Goal: Task Accomplishment & Management: Manage account settings

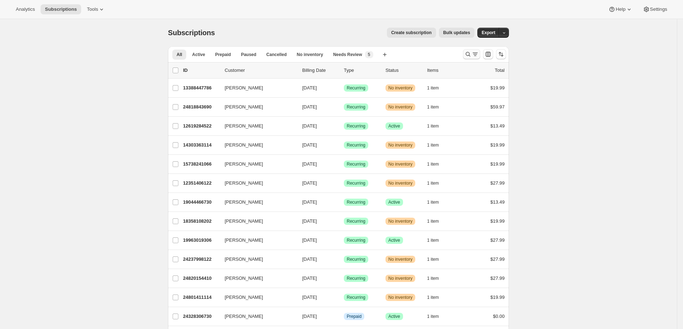
click at [467, 58] on button "Search and filter results" at bounding box center [471, 54] width 17 height 10
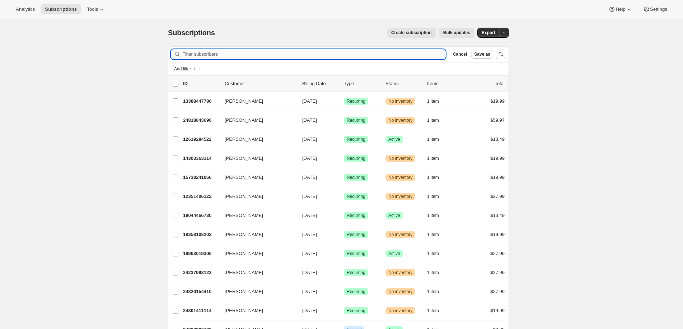
paste input "[PERSON_NAME][EMAIL_ADDRESS][PERSON_NAME][DOMAIN_NAME]"
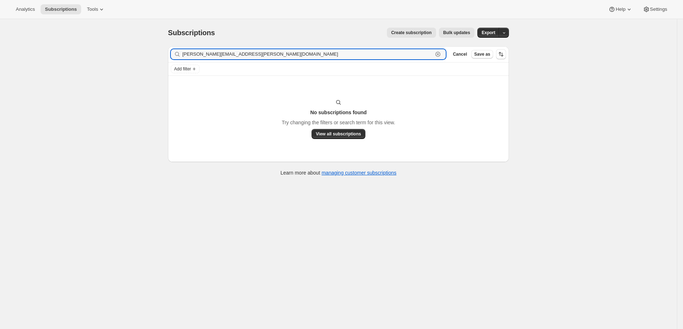
drag, startPoint x: 205, startPoint y: 52, endPoint x: 157, endPoint y: 51, distance: 48.5
click at [157, 51] on div "Subscriptions. This page is ready Subscriptions Create subscription Bulk update…" at bounding box center [338, 183] width 677 height 329
drag, startPoint x: 209, startPoint y: 53, endPoint x: 277, endPoint y: 57, distance: 67.9
click at [277, 57] on input "[PERSON_NAME][EMAIL_ADDRESS][DOMAIN_NAME]" at bounding box center [307, 54] width 251 height 10
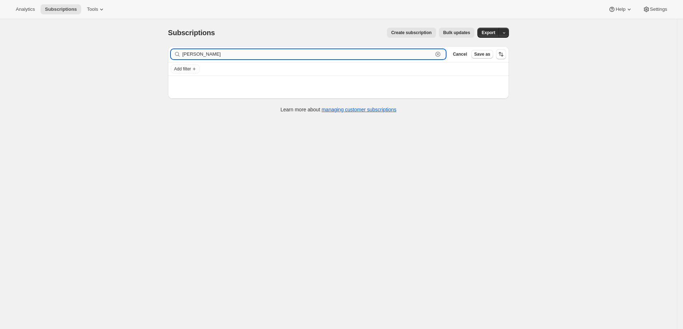
type input "[PERSON_NAME]"
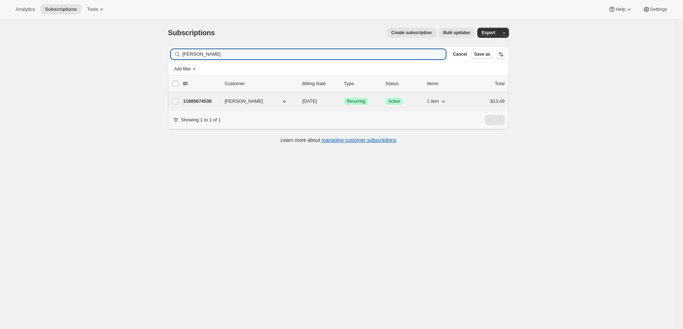
click at [218, 99] on p "11885674538" at bounding box center [201, 101] width 36 height 7
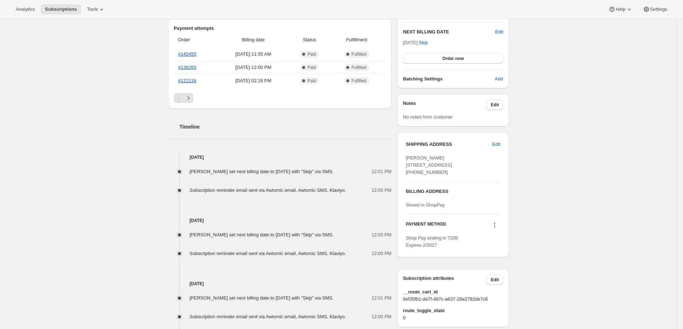
scroll to position [186, 0]
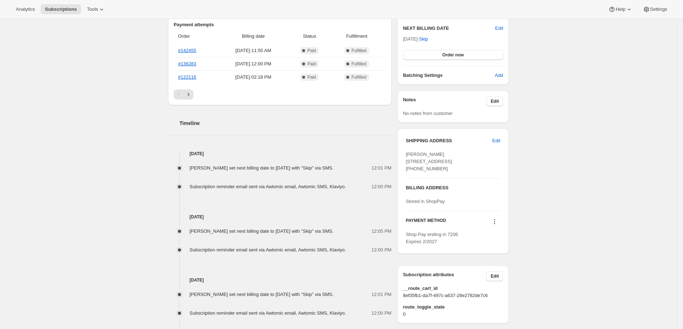
click at [31, 69] on div "Subscription #11885674538. This page is ready Subscription #11885674538 Success…" at bounding box center [338, 176] width 677 height 687
